Goal: Transaction & Acquisition: Download file/media

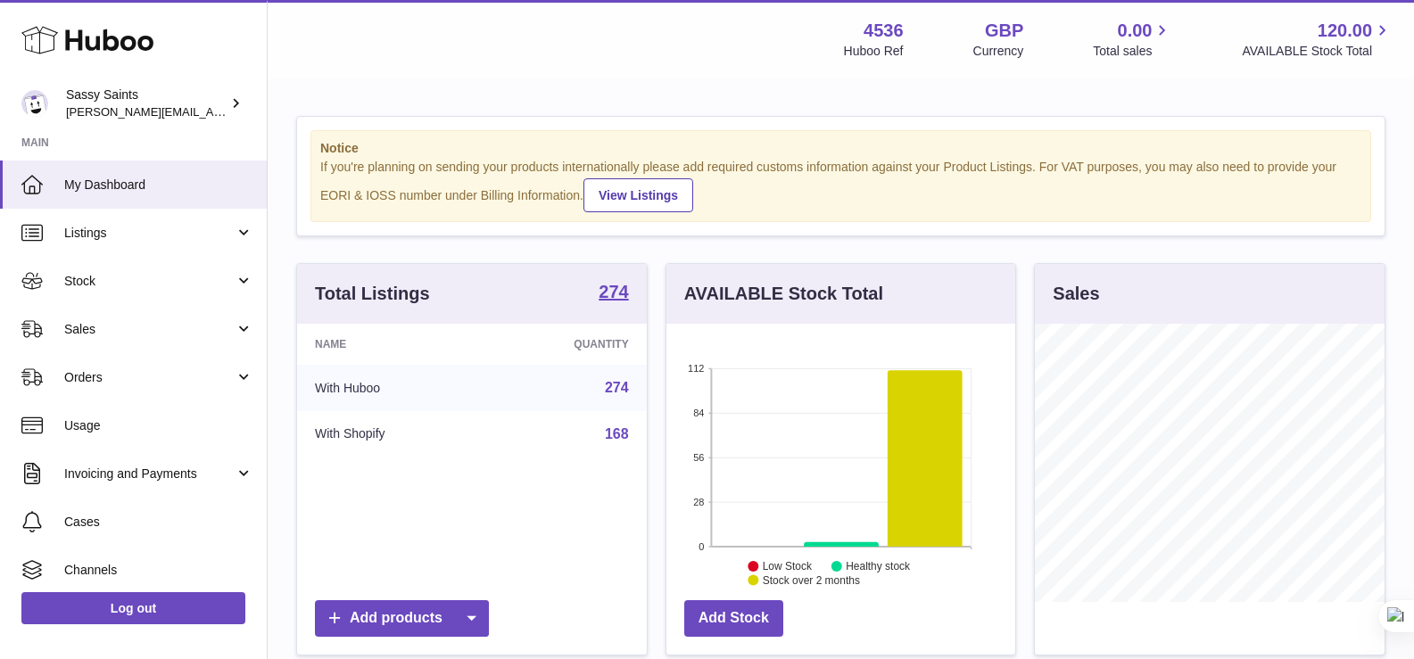
scroll to position [891667, 891595]
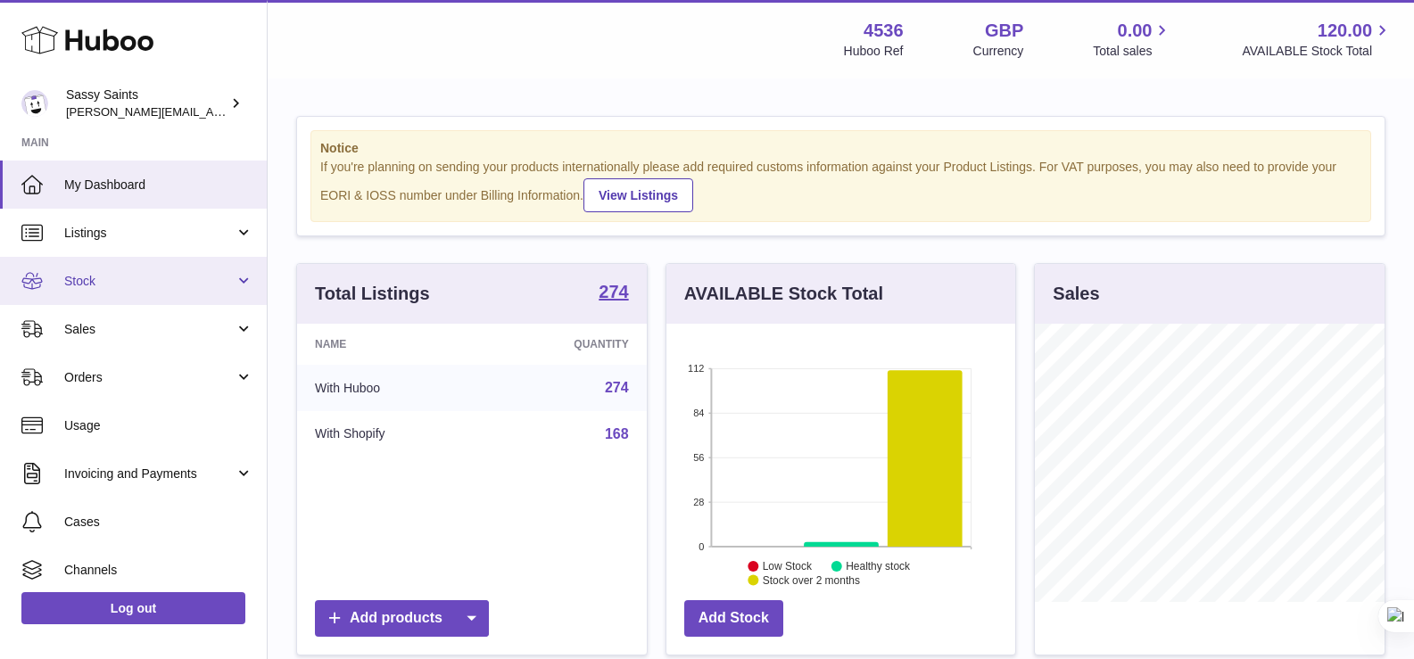
click at [104, 301] on link "Stock" at bounding box center [133, 281] width 267 height 48
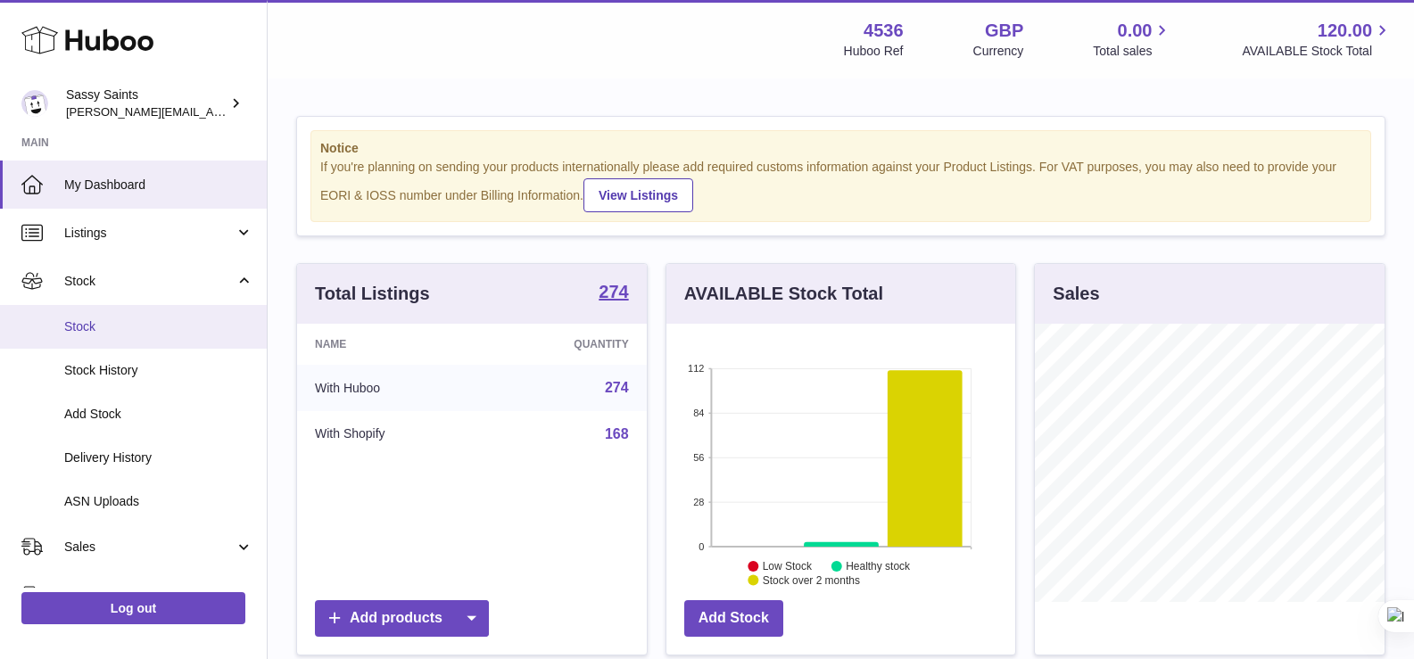
click at [160, 337] on link "Stock" at bounding box center [133, 327] width 267 height 44
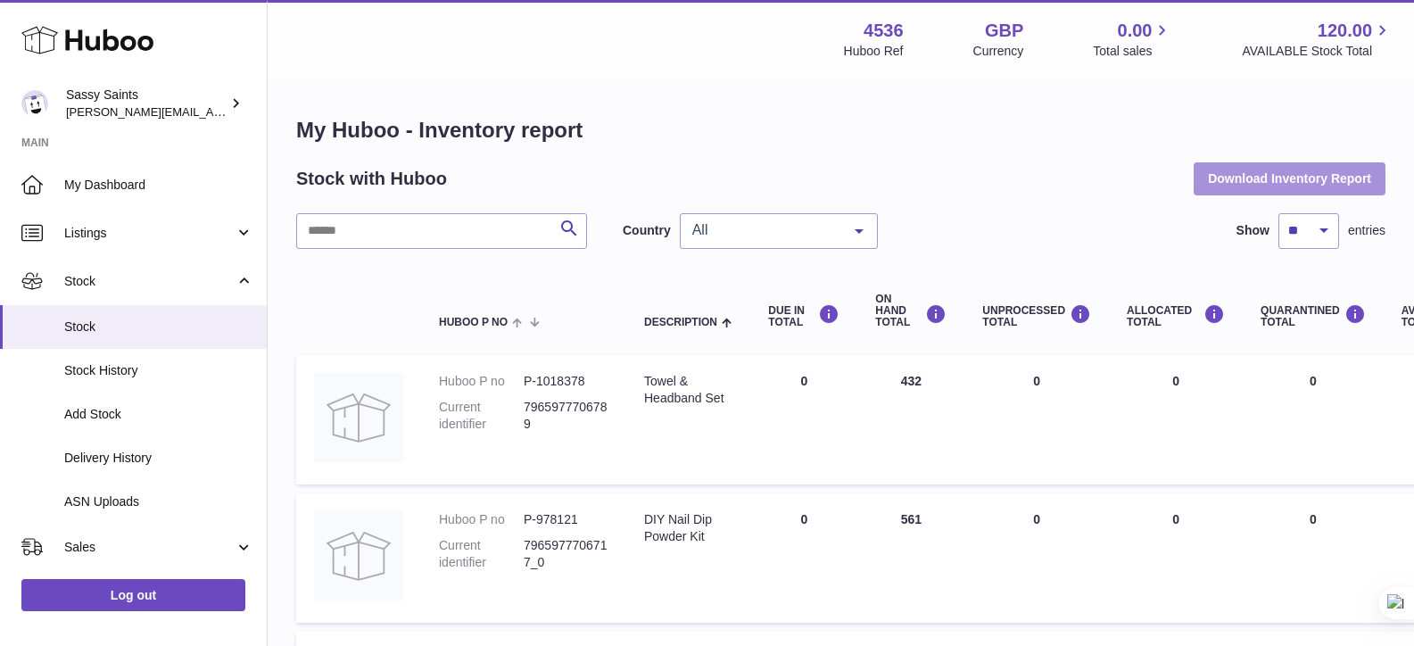
click at [1216, 173] on button "Download Inventory Report" at bounding box center [1289, 178] width 192 height 32
